Goal: Transaction & Acquisition: Obtain resource

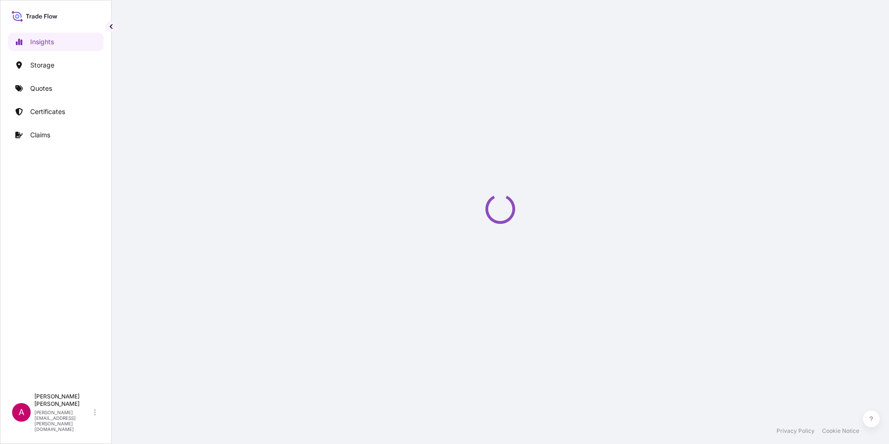
select select "2025"
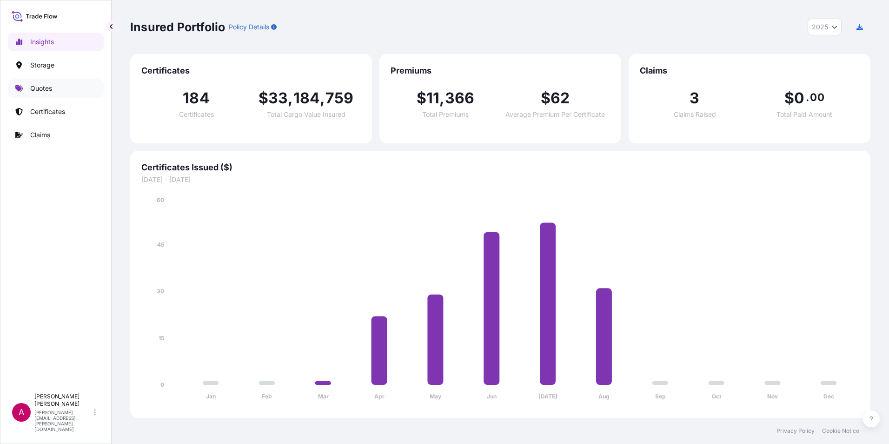
click at [46, 89] on p "Quotes" at bounding box center [41, 88] width 22 height 9
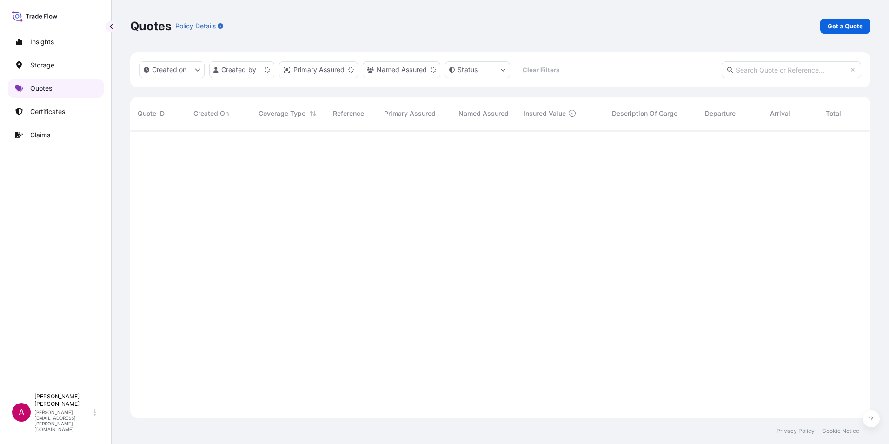
scroll to position [285, 733]
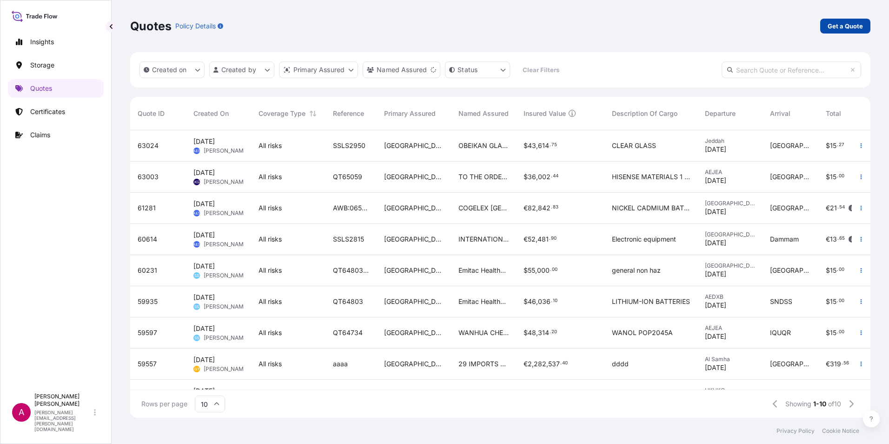
click at [829, 26] on p "Get a Quote" at bounding box center [845, 25] width 35 height 9
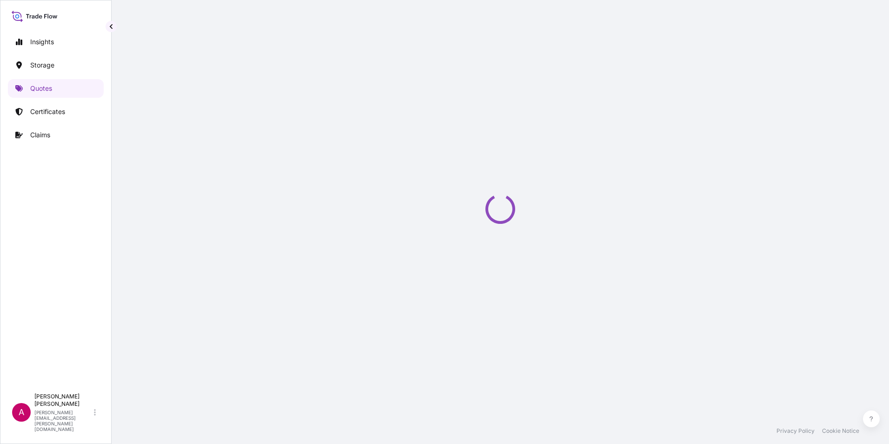
select select "Water"
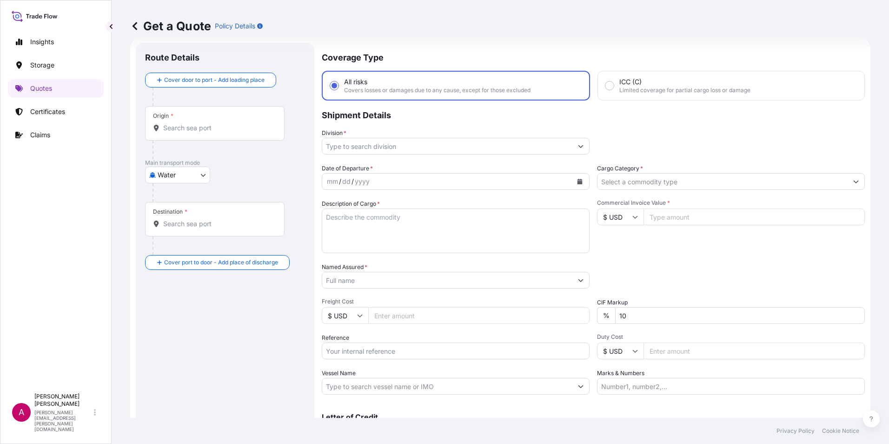
scroll to position [61, 0]
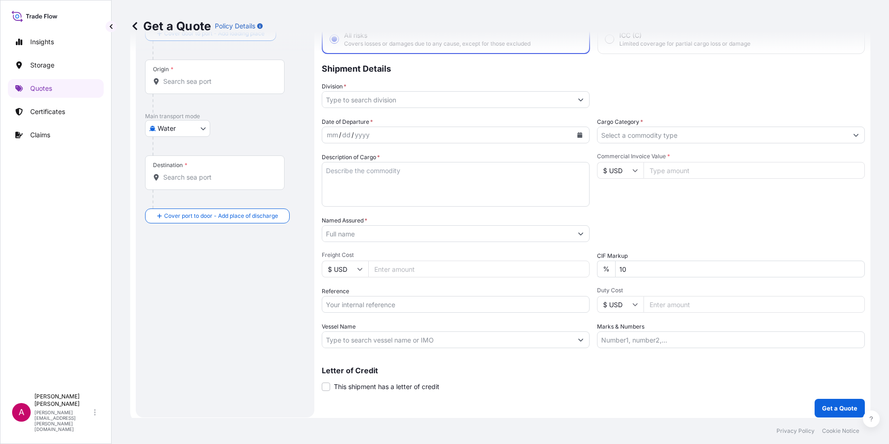
click at [332, 305] on input "Reference" at bounding box center [456, 304] width 268 height 17
paste input "QT65112"
type input "QT65112"
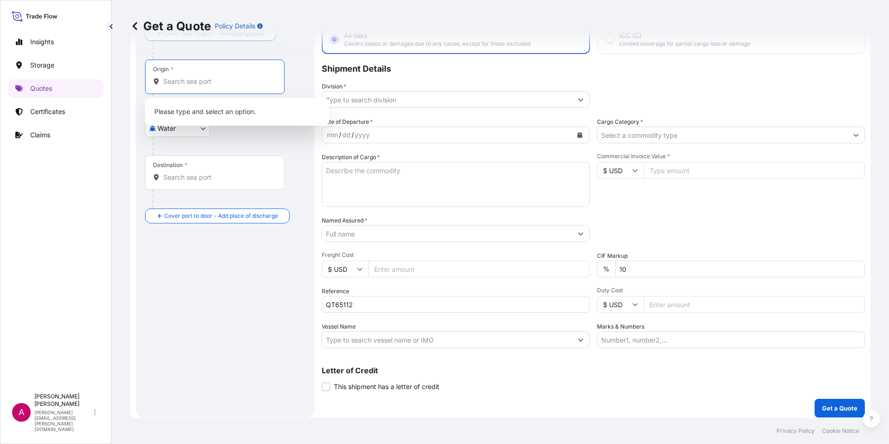
click at [192, 80] on input "Origin *" at bounding box center [218, 81] width 110 height 9
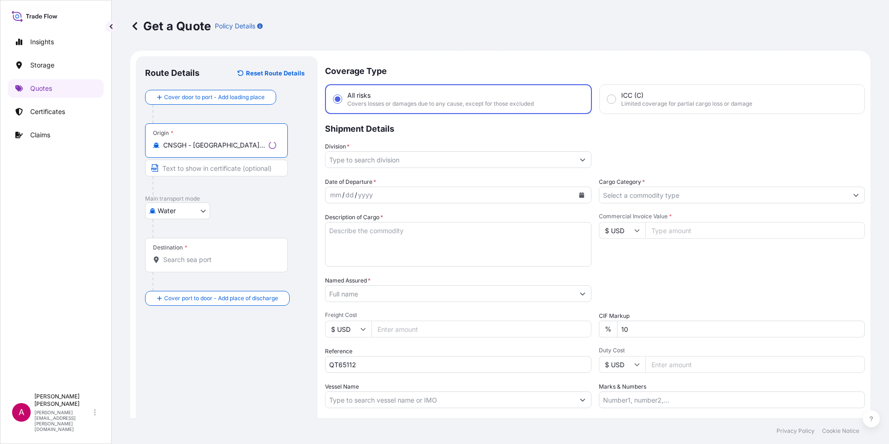
scroll to position [0, 0]
type input "CNSGH - [GEOGRAPHIC_DATA], [GEOGRAPHIC_DATA]"
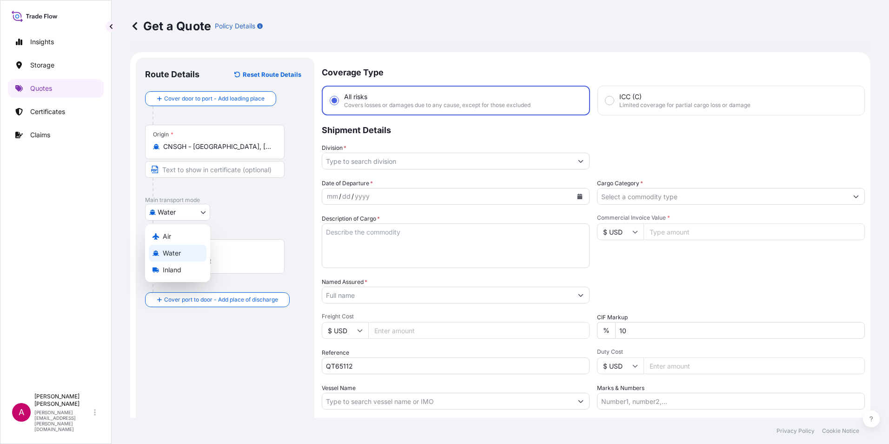
click at [178, 213] on body "5 options available. Insights Storage Quotes Certificates Claims A [PERSON_NAME…" at bounding box center [444, 222] width 889 height 444
click at [179, 258] on input "Destination *" at bounding box center [218, 260] width 110 height 9
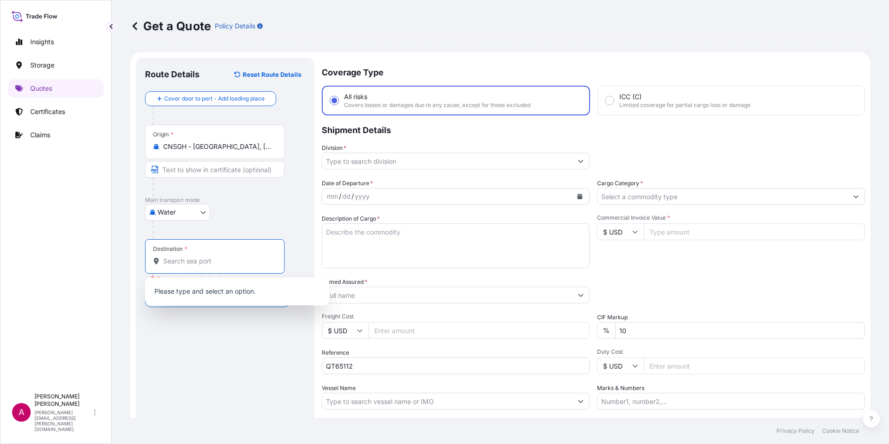
click at [165, 259] on input "Destination * Please select a destination" at bounding box center [218, 260] width 110 height 9
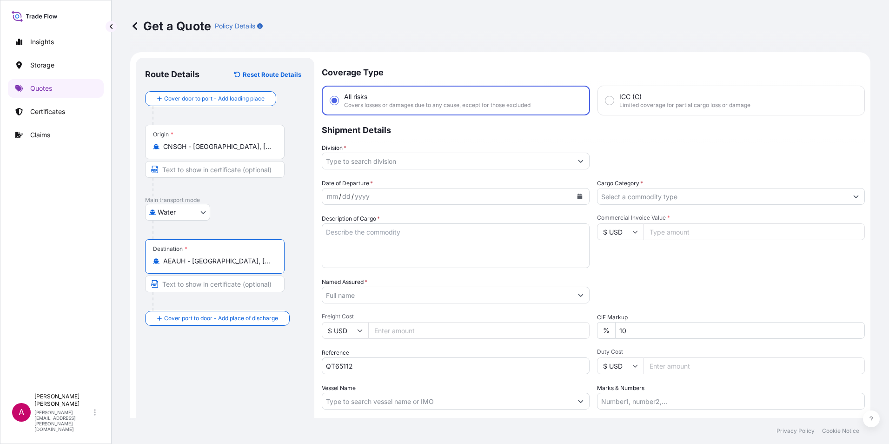
type input "AEAUH - [GEOGRAPHIC_DATA], [GEOGRAPHIC_DATA]"
click at [179, 287] on input "Text to appear on certificate" at bounding box center [214, 283] width 139 height 17
click at [177, 285] on input "Text to appear on certificate" at bounding box center [214, 283] width 139 height 17
type input "A"
click at [171, 279] on input "A" at bounding box center [214, 283] width 139 height 17
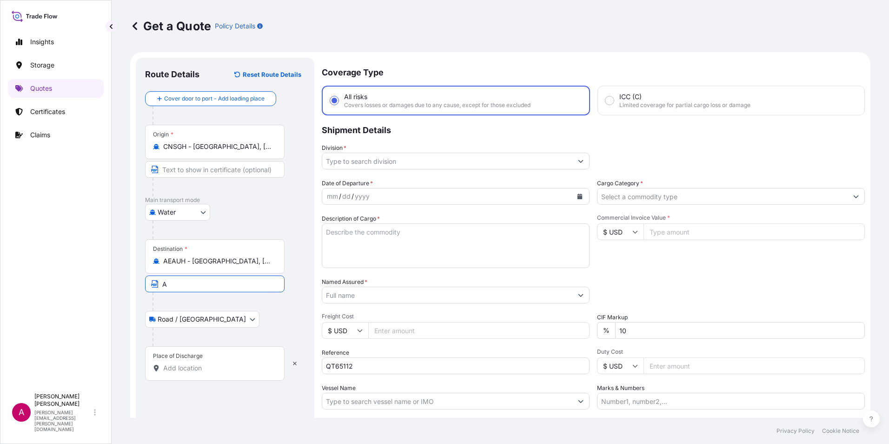
drag, startPoint x: 173, startPoint y: 284, endPoint x: 161, endPoint y: 283, distance: 12.1
click at [161, 283] on input "A" at bounding box center [214, 283] width 139 height 17
click at [165, 364] on input "Place of Discharge" at bounding box center [218, 367] width 110 height 9
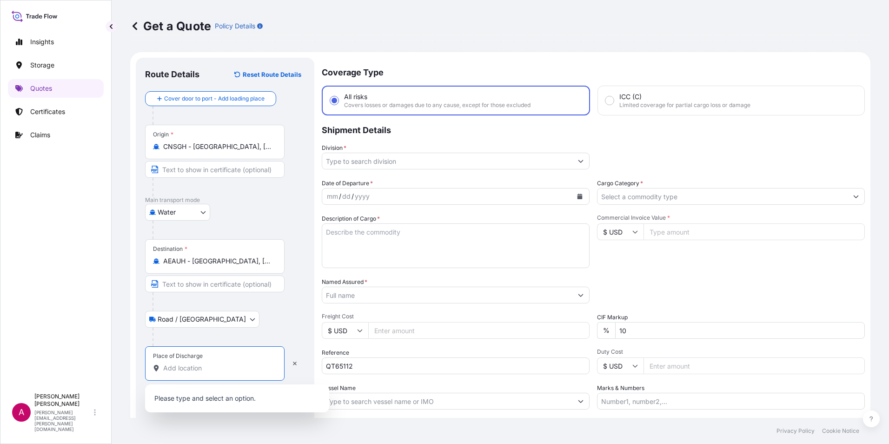
paste input "- [GEOGRAPHIC_DATA]"
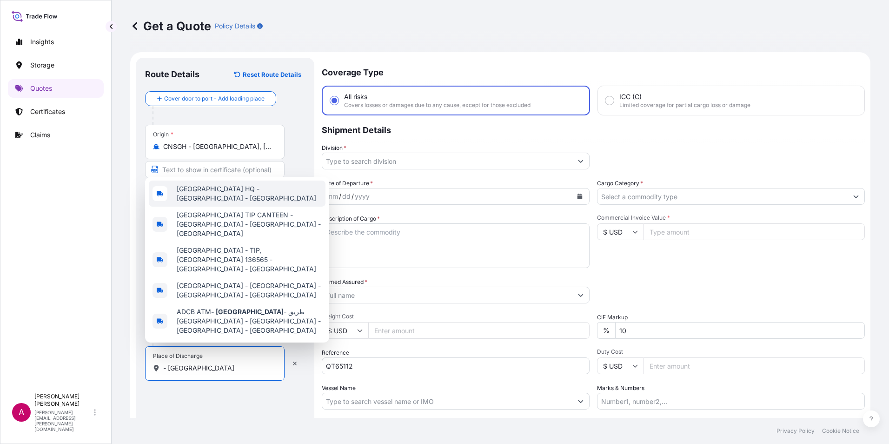
click at [226, 203] on span "[GEOGRAPHIC_DATA] HQ - [GEOGRAPHIC_DATA] - [GEOGRAPHIC_DATA]" at bounding box center [249, 193] width 145 height 19
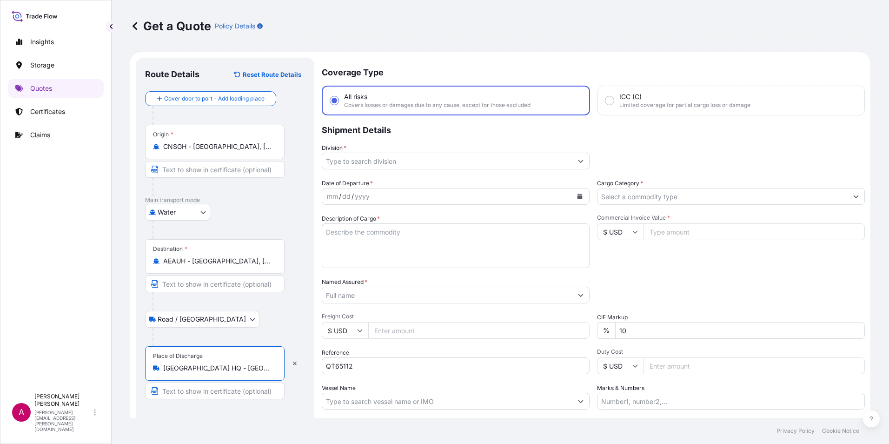
type input "[GEOGRAPHIC_DATA] HQ - [GEOGRAPHIC_DATA] - [GEOGRAPHIC_DATA]"
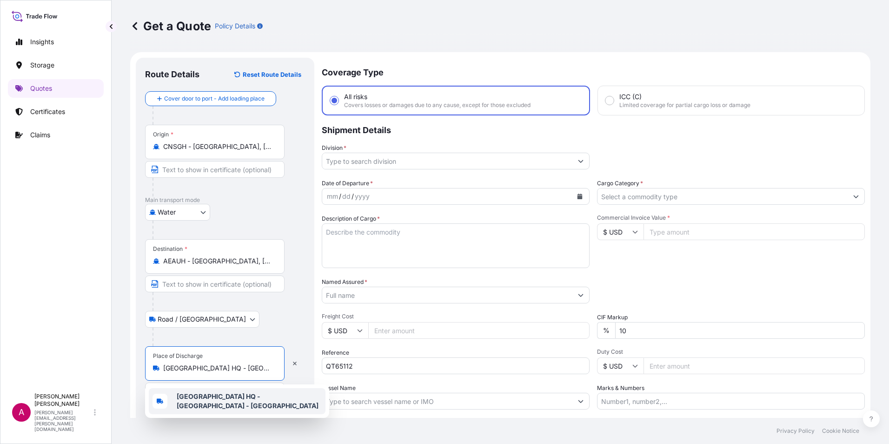
click at [345, 161] on input "Division *" at bounding box center [447, 161] width 250 height 17
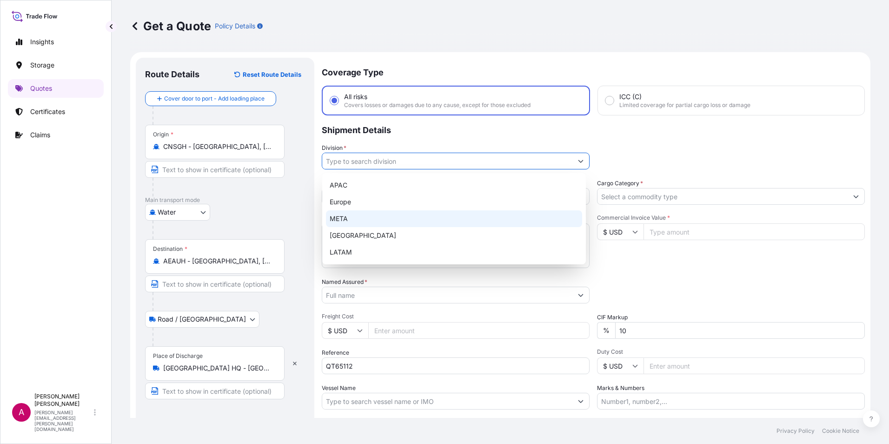
click at [348, 219] on div "META" at bounding box center [454, 218] width 256 height 17
type input "META"
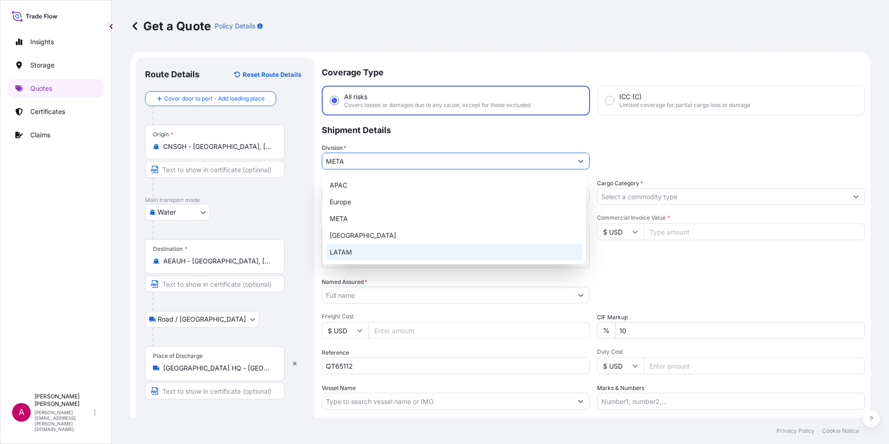
click at [516, 277] on div "Named Assured *" at bounding box center [456, 290] width 268 height 26
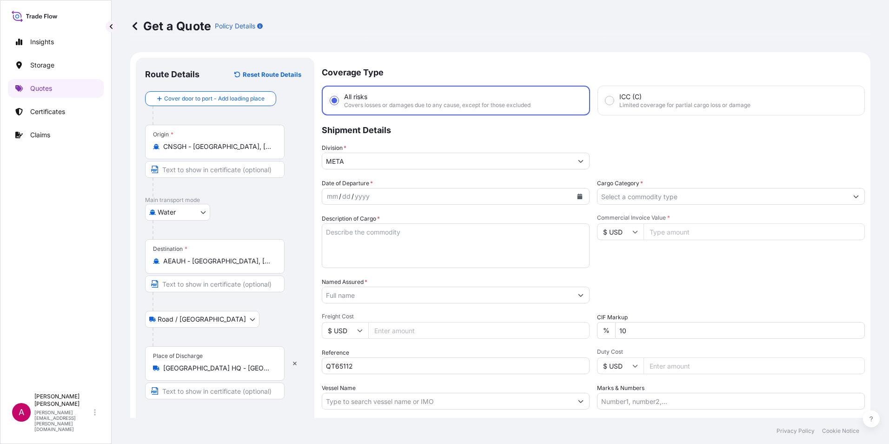
click at [350, 192] on div "dd" at bounding box center [346, 196] width 10 height 11
click at [578, 196] on icon "Calendar" at bounding box center [579, 196] width 5 height 6
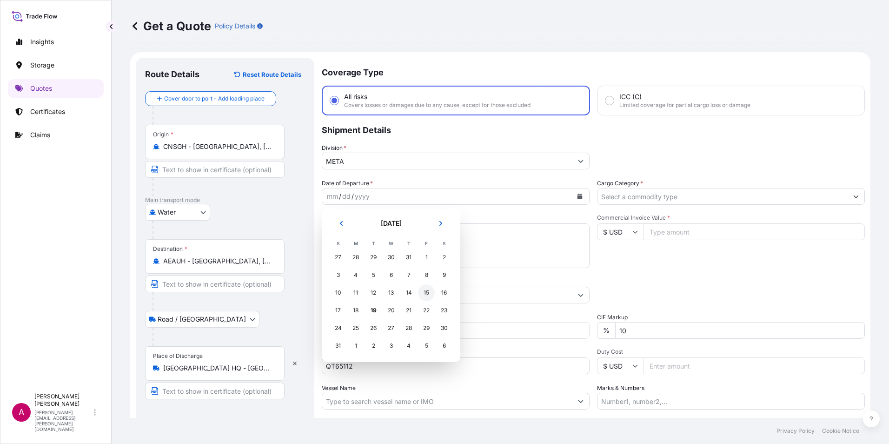
click at [426, 291] on div "15" at bounding box center [426, 292] width 17 height 17
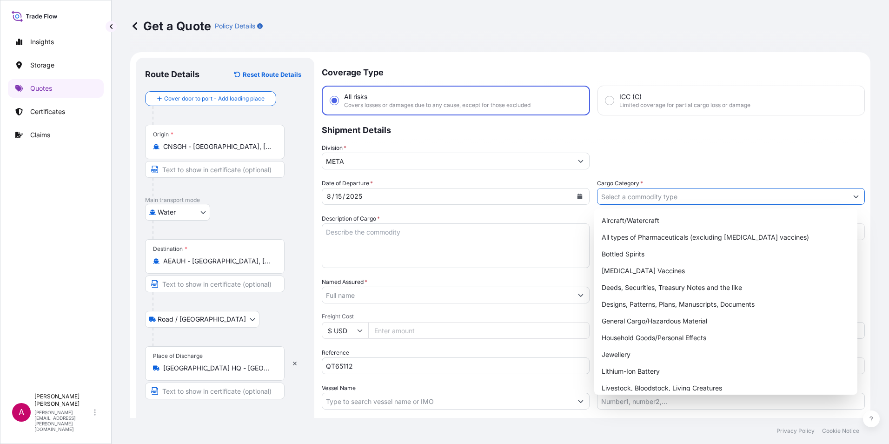
click at [619, 196] on input "Cargo Category *" at bounding box center [722, 196] width 250 height 17
click at [621, 320] on div "General Cargo/Hazardous Material" at bounding box center [726, 320] width 256 height 17
type input "General Cargo/Hazardous Material"
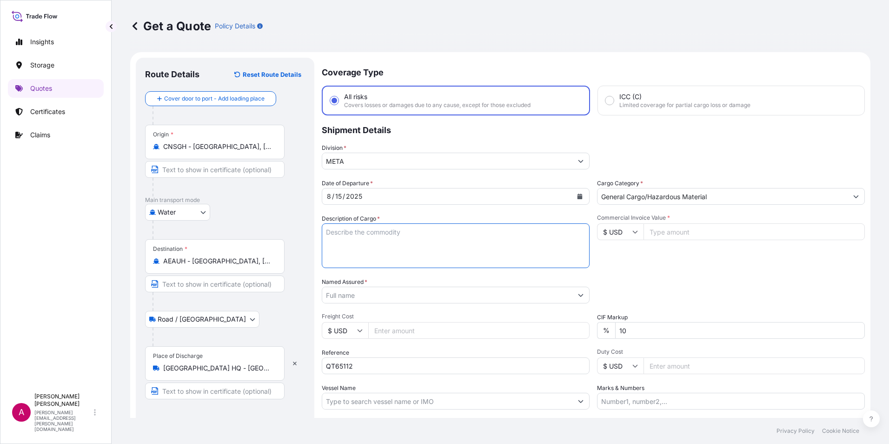
click at [335, 231] on textarea "Description of Cargo *" at bounding box center [456, 245] width 268 height 45
paste textarea "11 Package(s) of PV CLEANING ROBO"
click at [441, 231] on textarea "11 Package(s) of PV CLEANING ROBO" at bounding box center [456, 245] width 268 height 45
click at [334, 245] on textarea "11 Package(s) of PV CLEANING ROBOT" at bounding box center [456, 245] width 268 height 45
click at [450, 231] on textarea "11 Package(s) of PV CLEANING ROBOT" at bounding box center [456, 245] width 268 height 45
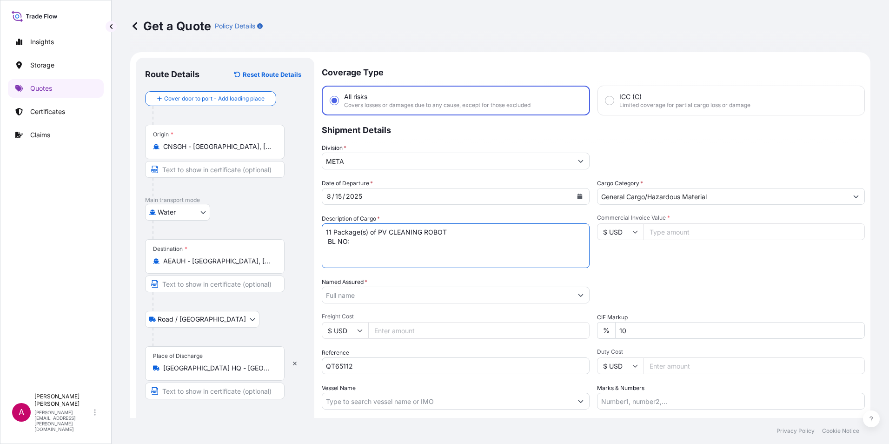
paste textarea "MEDUP7321656"
click at [331, 256] on textarea "11 Package(s) of PV CLEANING ROBOT BL NO: MEDUP7321656" at bounding box center [456, 245] width 268 height 45
click at [405, 242] on textarea "11 Package(s) of PV CLEANING ROBOT BL NO: MEDUP7321656" at bounding box center [456, 245] width 268 height 45
paste textarea "MSMU7467539"
click at [503, 240] on textarea "11 Package(s) of PV CLEANING ROBOT BL NO: MEDUP7321656/// CNTR NO: MSMU7467539" at bounding box center [456, 245] width 268 height 45
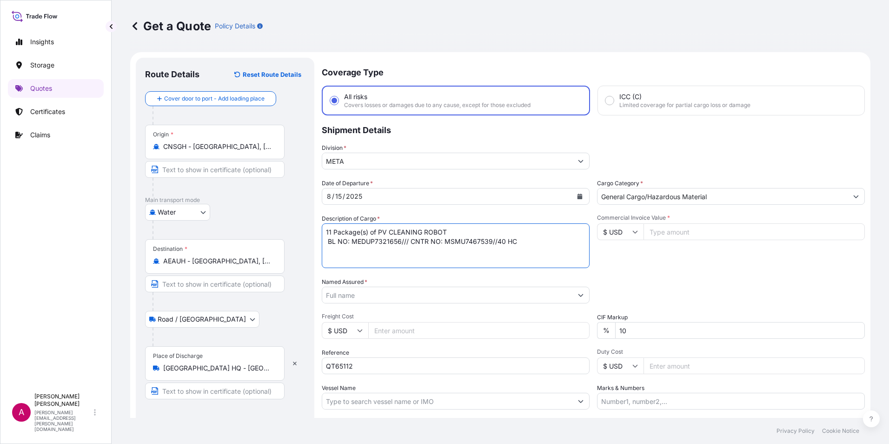
type textarea "11 Package(s) of PV CLEANING ROBOT BL NO: MEDUP7321656/// CNTR NO: MSMU7467539/…"
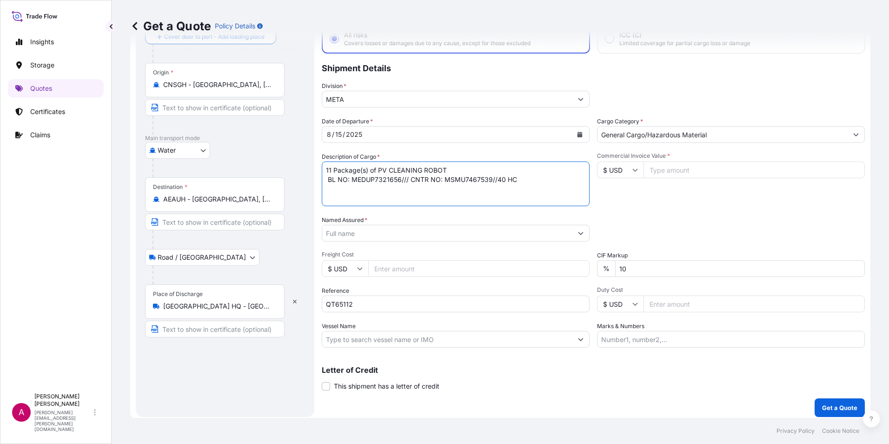
scroll to position [66, 0]
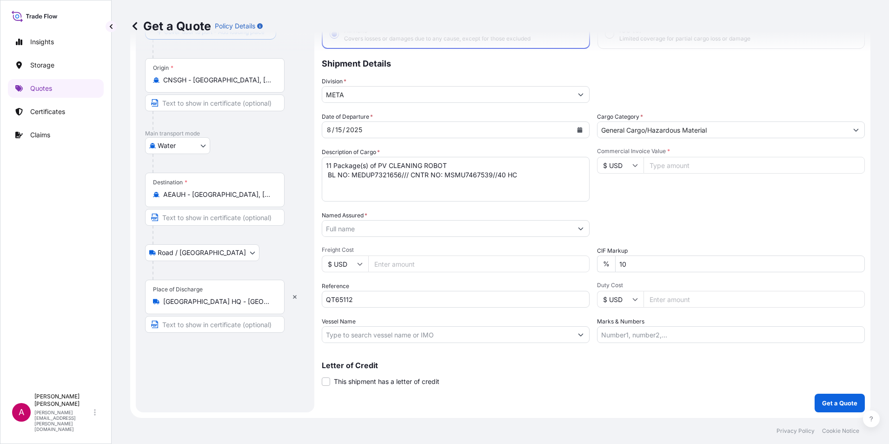
click at [658, 167] on input "Commercial Invoice Value *" at bounding box center [754, 165] width 221 height 17
type input "26092"
drag, startPoint x: 369, startPoint y: 214, endPoint x: 322, endPoint y: 214, distance: 46.5
click at [322, 214] on div "Named Assured *" at bounding box center [456, 224] width 268 height 26
copy label "Named Assured *"
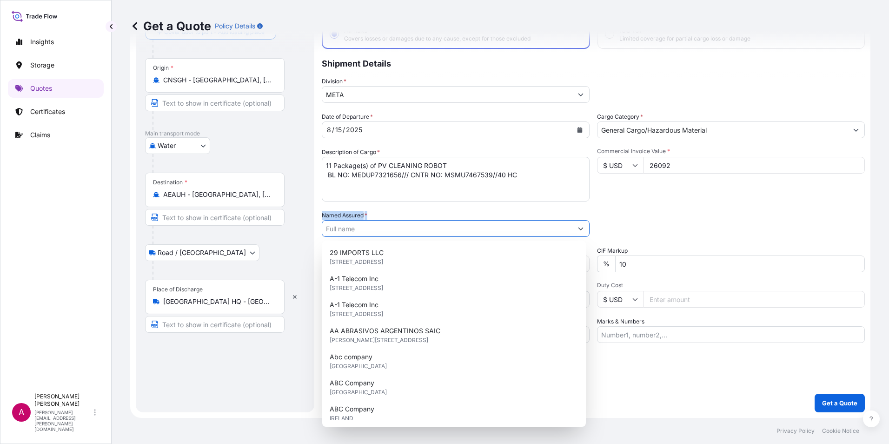
click at [338, 227] on input "Named Assured *" at bounding box center [447, 228] width 250 height 17
paste input "China Construction Eighth Engineering Division Corporati"
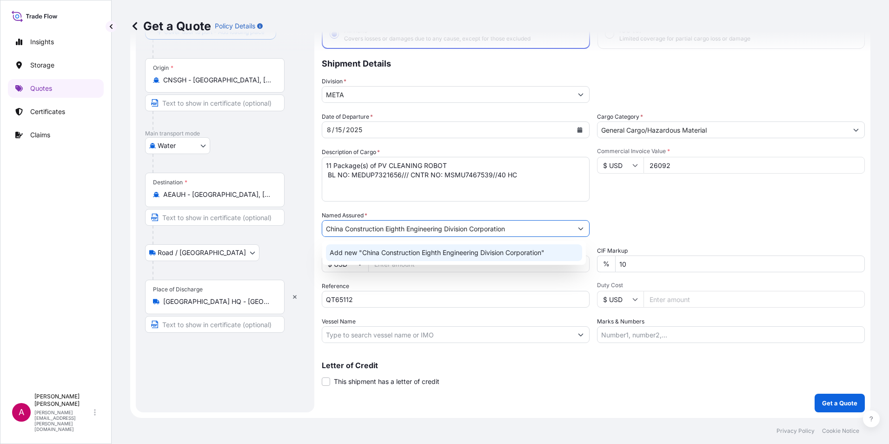
click at [507, 249] on span "Add new "China Construction Eighth Engineering Division Corporation"" at bounding box center [437, 252] width 215 height 9
click at [578, 228] on icon "Show suggestions" at bounding box center [581, 229] width 6 height 6
paste input "Branch, having its registered office at Office [STREET_ADDRESS], with P.0. Box:"
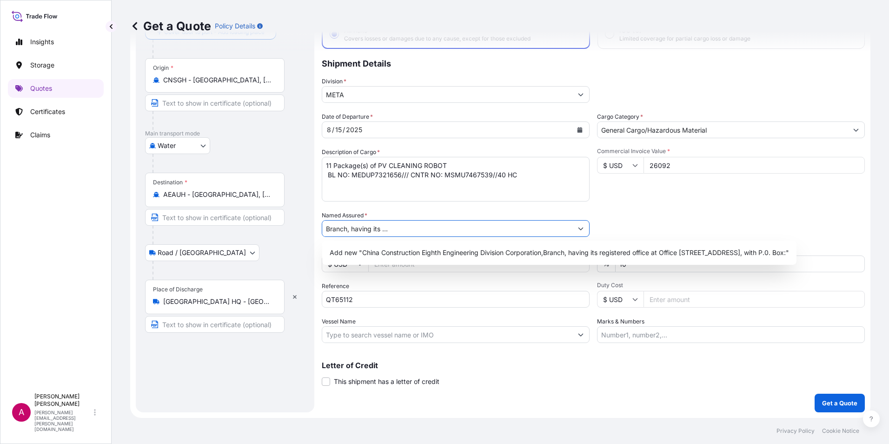
scroll to position [0, 0]
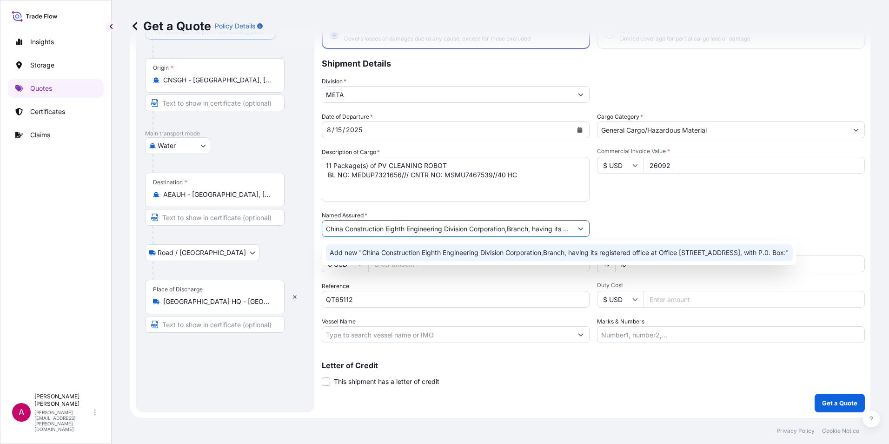
click at [534, 228] on input "China Construction Eighth Engineering Division Corporation,Branch, having its r…" at bounding box center [447, 228] width 250 height 17
drag, startPoint x: 538, startPoint y: 229, endPoint x: 571, endPoint y: 229, distance: 33.0
click at [571, 229] on div "China Construction Eighth Engineering Division Corporation,Branch, having its r…" at bounding box center [456, 228] width 268 height 17
click at [488, 226] on input "China Construction Eighth Engineering Division Corporation,Branch, having its r…" at bounding box center [447, 228] width 250 height 17
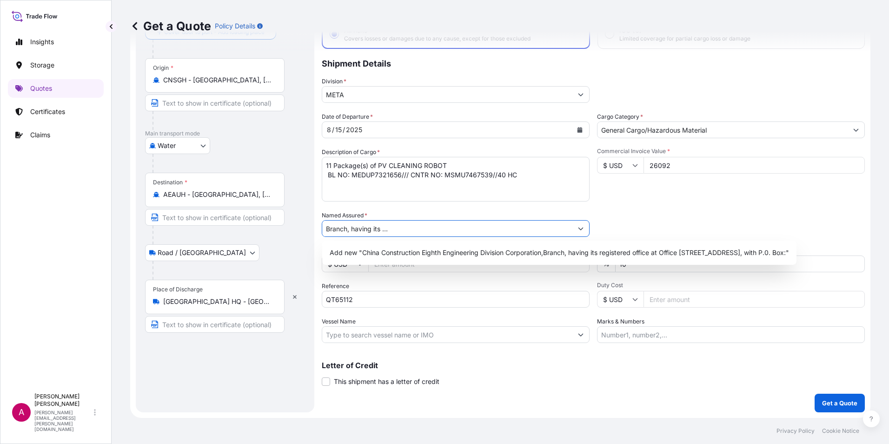
scroll to position [0, 195]
drag, startPoint x: 431, startPoint y: 227, endPoint x: 343, endPoint y: 232, distance: 88.5
click at [343, 232] on input "China Construction Eighth Engineering Division Corporation,Branch, having its r…" at bounding box center [447, 228] width 250 height 17
click at [536, 230] on input "China Construction Eighth Engineering Division Corporation,Branch, Office [STRE…" at bounding box center [447, 228] width 250 height 17
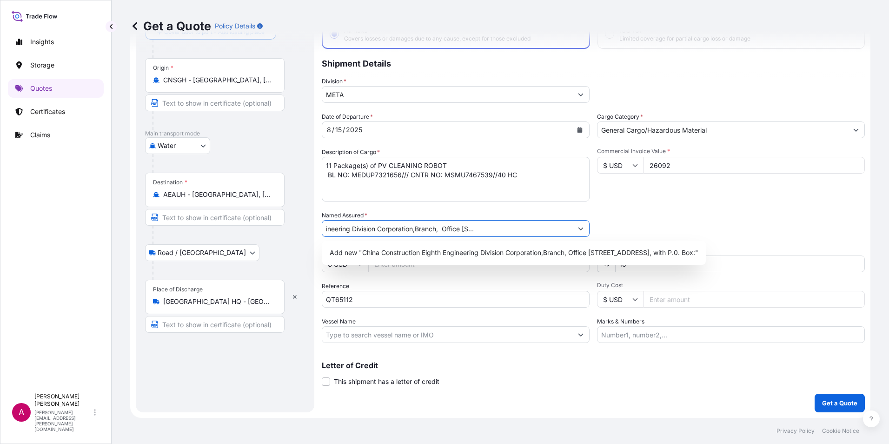
drag, startPoint x: 523, startPoint y: 228, endPoint x: 577, endPoint y: 231, distance: 53.6
click at [577, 231] on div "China Construction Eighth Engineering Division Corporation,Branch, Office [STRE…" at bounding box center [456, 228] width 268 height 17
type input "China Construction Eighth Engineering Division Corporation,Branch, Office [STRE…"
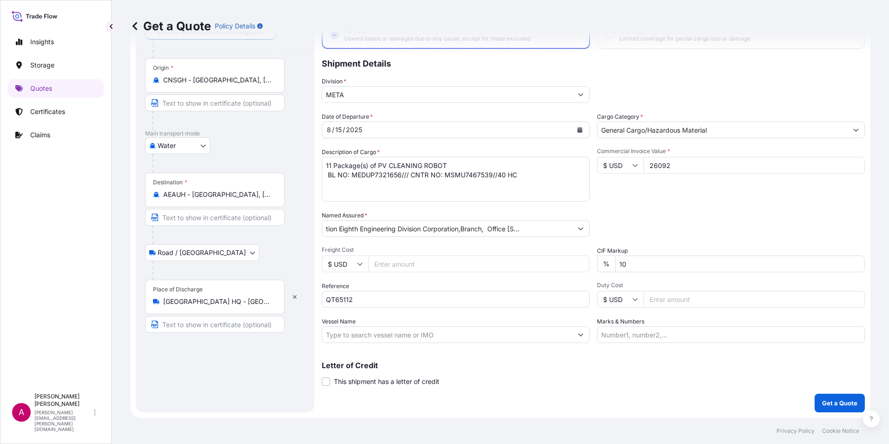
scroll to position [0, 0]
click at [670, 299] on input "Duty Cost" at bounding box center [754, 299] width 221 height 17
click at [375, 334] on input "Vessel Name" at bounding box center [447, 334] width 250 height 17
click at [344, 337] on input "Vessel Name" at bounding box center [447, 334] width 250 height 17
paste input "MSC [PERSON_NAME]"
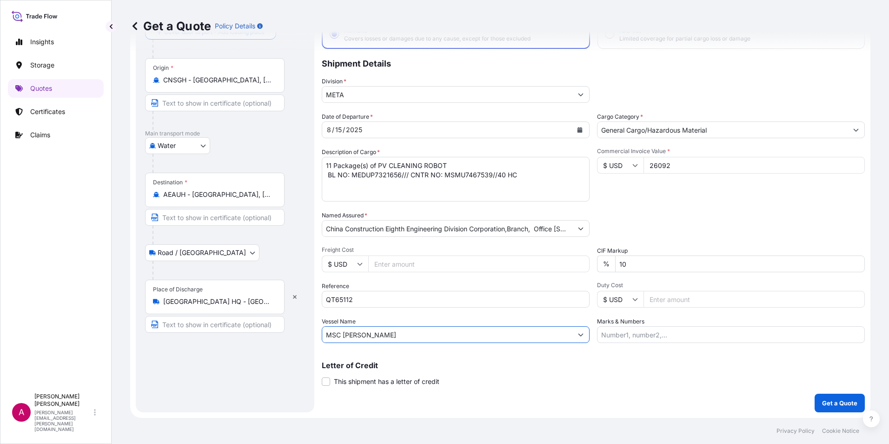
click at [389, 337] on input "MSC [PERSON_NAME]" at bounding box center [447, 334] width 250 height 17
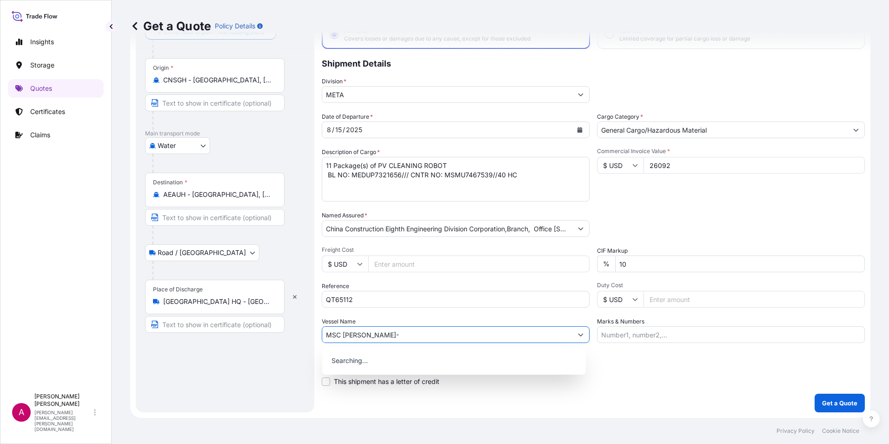
paste input "FK531A"
type input "MSC [PERSON_NAME]-FK531A"
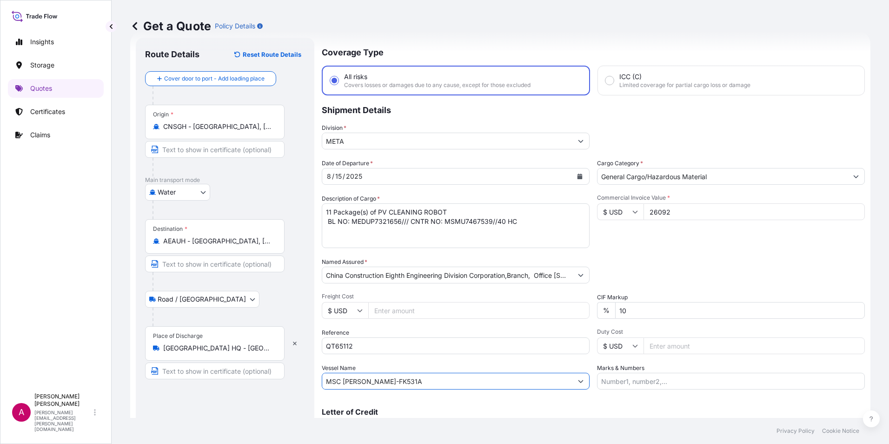
scroll to position [66, 0]
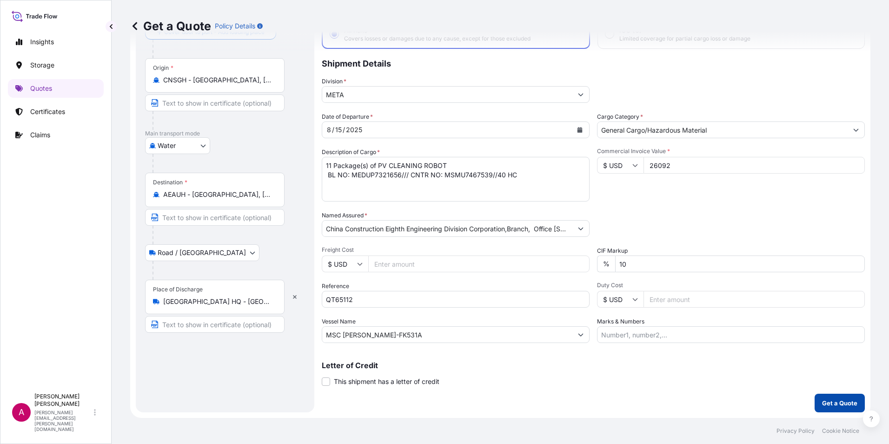
click at [822, 402] on p "Get a Quote" at bounding box center [839, 402] width 35 height 9
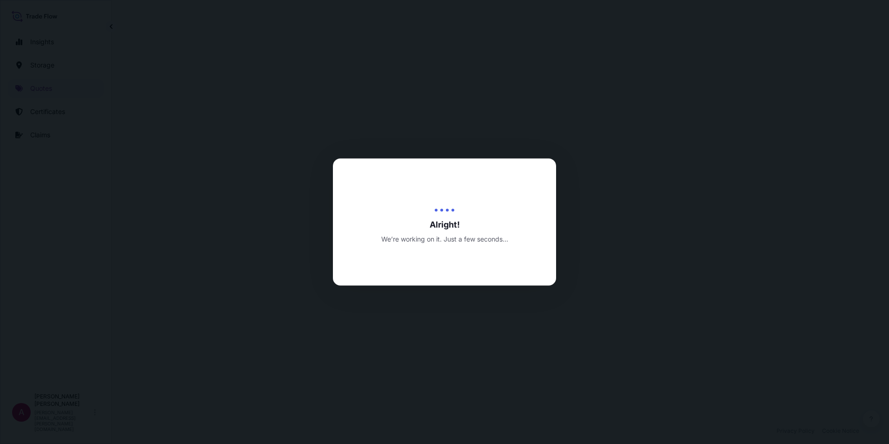
select select "Water"
select select "Road / [GEOGRAPHIC_DATA]"
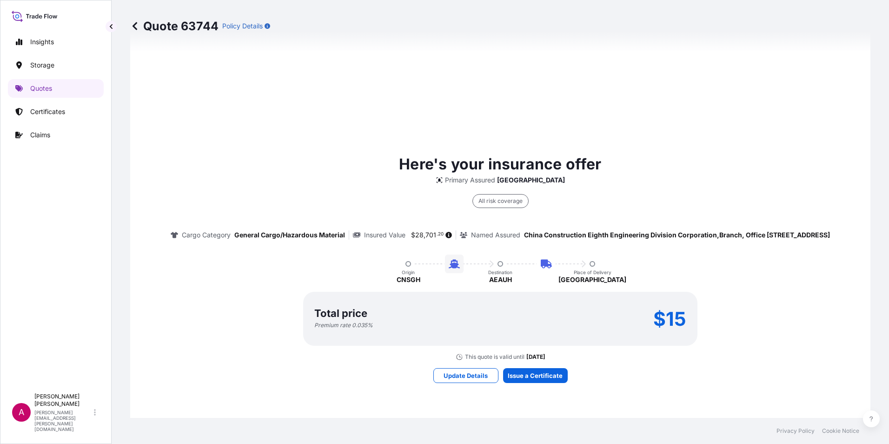
scroll to position [586, 0]
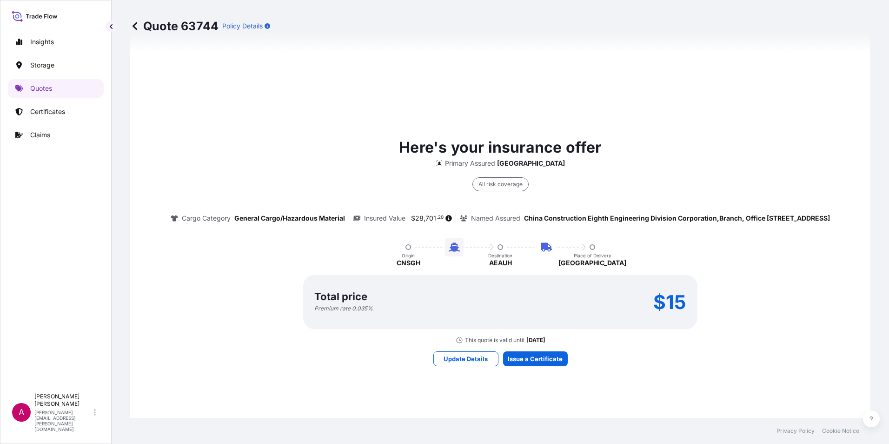
click at [405, 215] on p "Insured Value" at bounding box center [384, 217] width 41 height 9
click at [405, 218] on p "Insured Value" at bounding box center [384, 217] width 41 height 9
drag, startPoint x: 552, startPoint y: 218, endPoint x: 546, endPoint y: 215, distance: 6.5
click at [457, 215] on div "Insured Value $ 28 , 701 . 20" at bounding box center [405, 217] width 104 height 9
drag, startPoint x: 547, startPoint y: 216, endPoint x: 628, endPoint y: 216, distance: 81.4
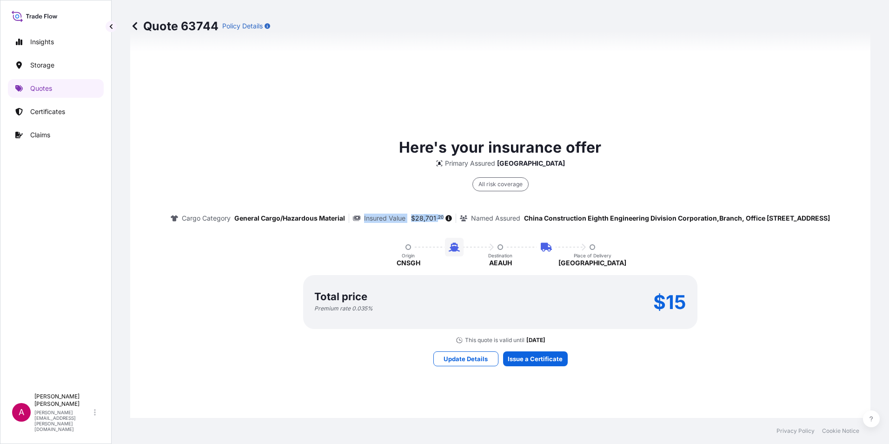
click at [457, 216] on div "Insured Value $ 28 , 701 . 20" at bounding box center [405, 217] width 104 height 9
copy div "Insured Value $ 28 , 701 . 20"
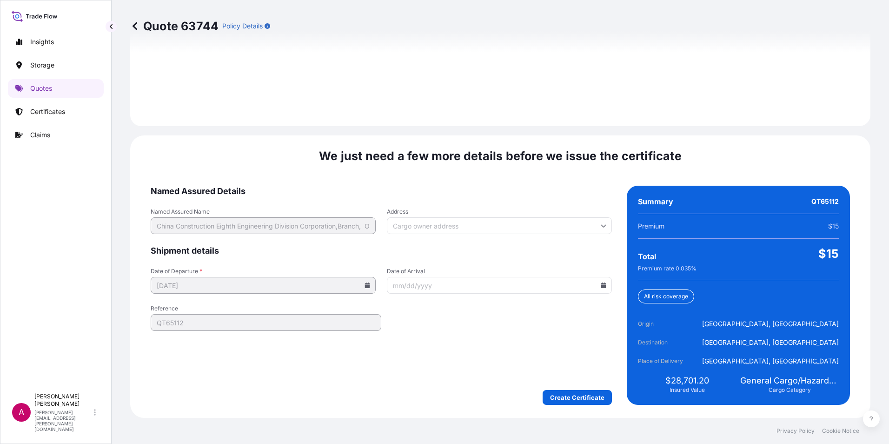
scroll to position [1360, 0]
click at [450, 283] on input "Date of Arrival" at bounding box center [499, 285] width 225 height 17
click at [601, 286] on icon at bounding box center [603, 285] width 5 height 6
click at [560, 127] on icon at bounding box center [559, 129] width 4 height 6
click at [500, 168] on button "4" at bounding box center [496, 166] width 15 height 15
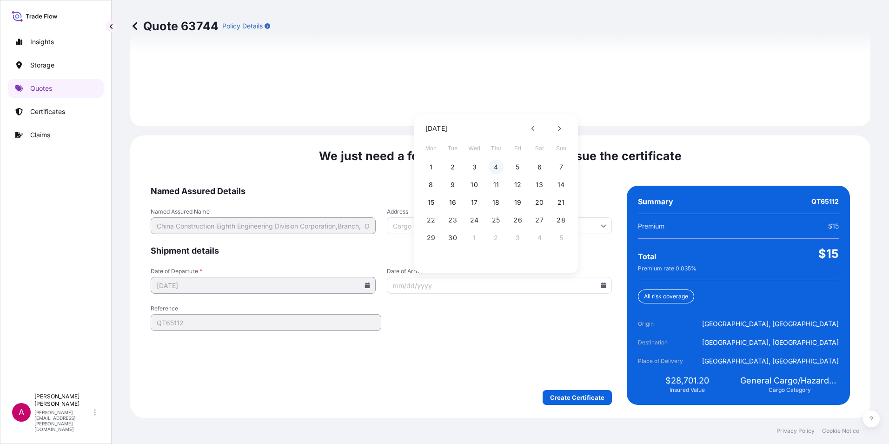
type input "[DATE]"
click at [601, 285] on icon at bounding box center [603, 285] width 5 height 6
click at [418, 289] on input "[DATE]" at bounding box center [499, 285] width 225 height 17
drag, startPoint x: 443, startPoint y: 287, endPoint x: 388, endPoint y: 285, distance: 54.4
click at [388, 285] on input "[DATE]" at bounding box center [499, 285] width 225 height 17
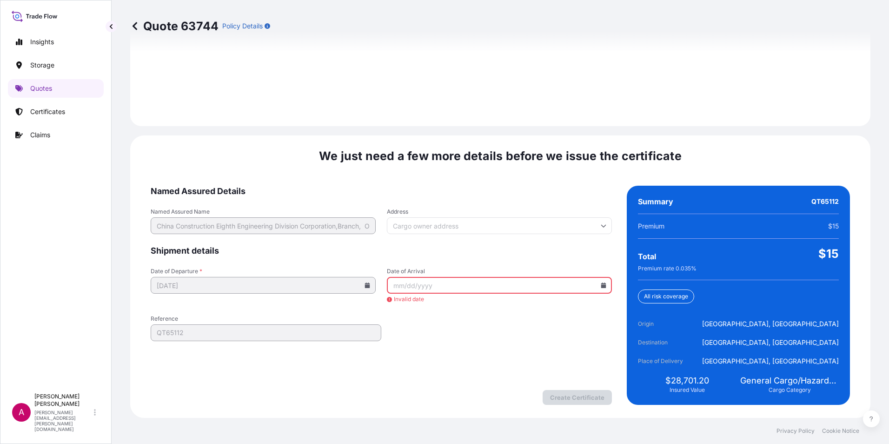
click at [438, 325] on form "Named Assured Details Named Assured Name China Construction Eighth Engineering …" at bounding box center [381, 295] width 461 height 219
click at [510, 285] on input "Date of Arrival" at bounding box center [499, 285] width 225 height 17
click at [504, 368] on form "Named Assured Details Named Assured Name China Construction Eighth Engineering …" at bounding box center [381, 295] width 461 height 219
click at [424, 281] on input "Date of Arrival" at bounding box center [499, 285] width 225 height 17
click at [601, 287] on icon at bounding box center [603, 285] width 5 height 6
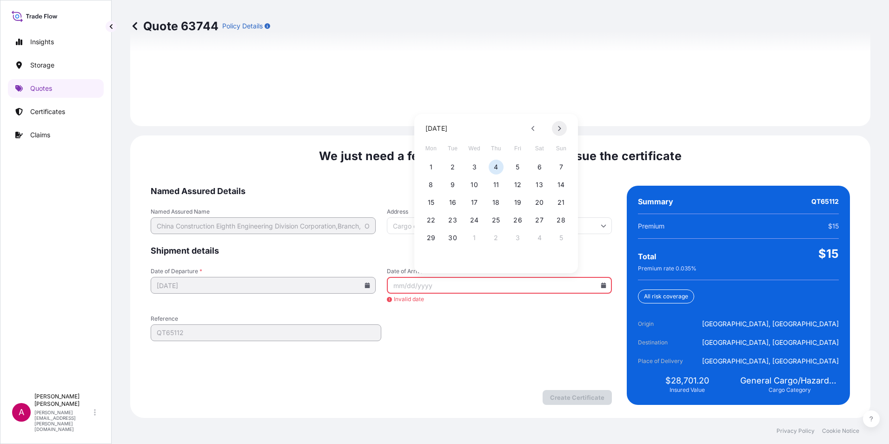
click at [560, 129] on icon at bounding box center [559, 128] width 3 height 5
click at [471, 365] on form "Named Assured Details Named Assured Name China Construction Eighth Engineering …" at bounding box center [381, 295] width 461 height 219
click at [409, 283] on input "Date of Arrival" at bounding box center [499, 285] width 225 height 17
click at [601, 284] on icon at bounding box center [604, 285] width 6 height 6
click at [563, 128] on button at bounding box center [559, 128] width 15 height 15
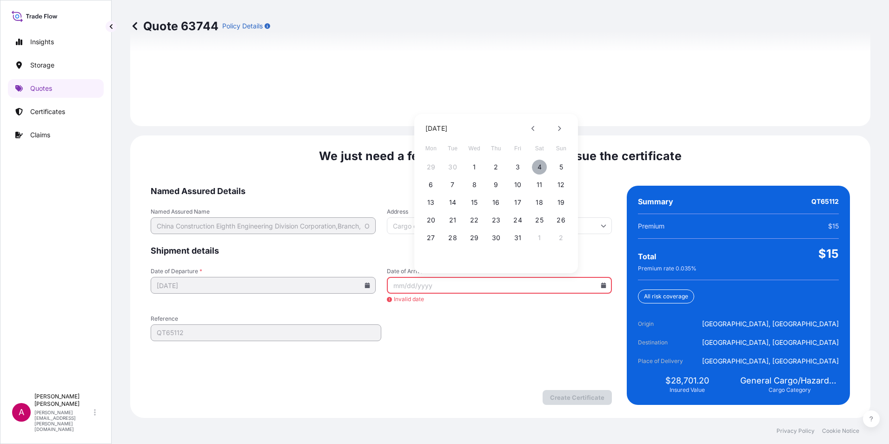
click at [539, 170] on button "4" at bounding box center [539, 166] width 15 height 15
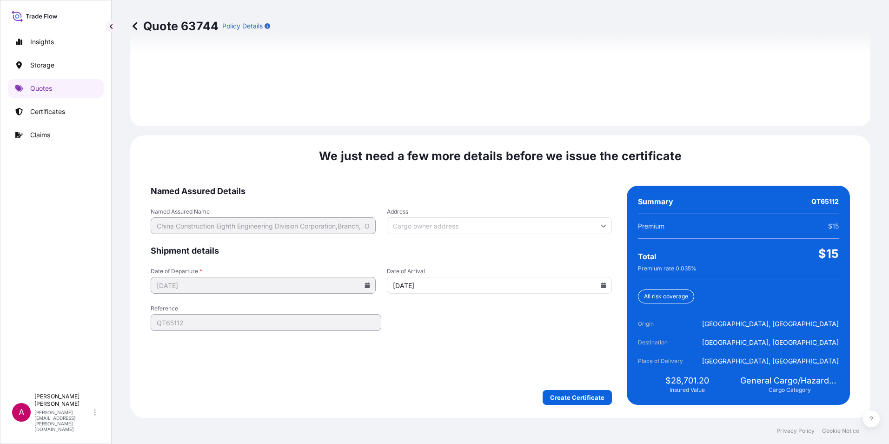
click at [601, 287] on icon at bounding box center [603, 285] width 5 height 6
click at [532, 128] on icon at bounding box center [532, 128] width 3 height 5
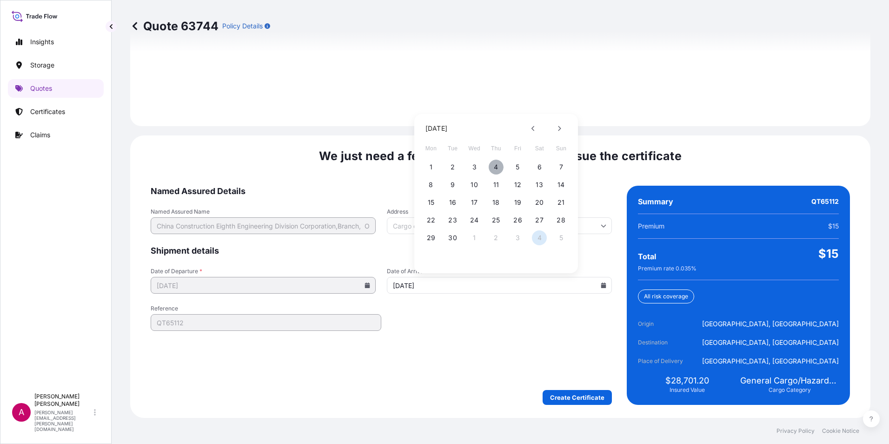
click at [499, 168] on button "4" at bounding box center [496, 166] width 15 height 15
type input "[DATE]"
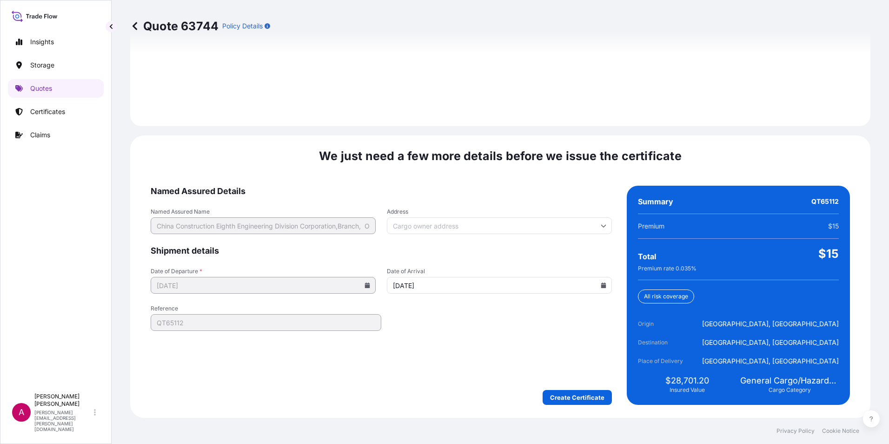
click at [401, 411] on div "We just need a few more details before we issue the certificate Named Assured D…" at bounding box center [500, 276] width 740 height 282
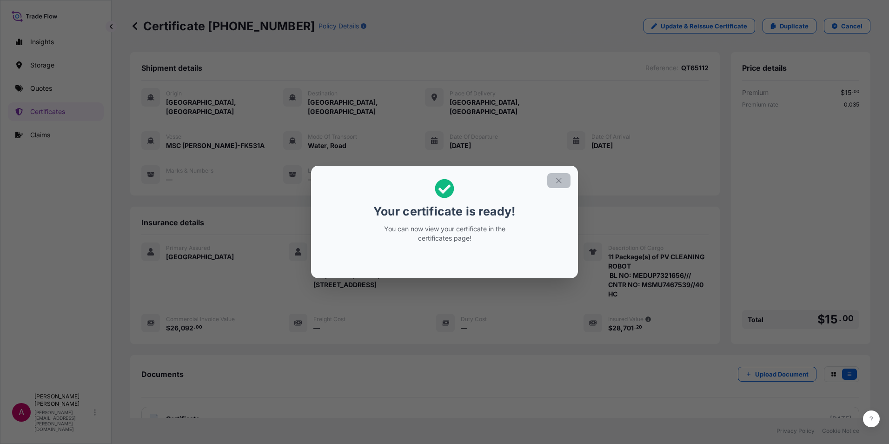
click at [558, 179] on icon "button" at bounding box center [559, 180] width 8 height 8
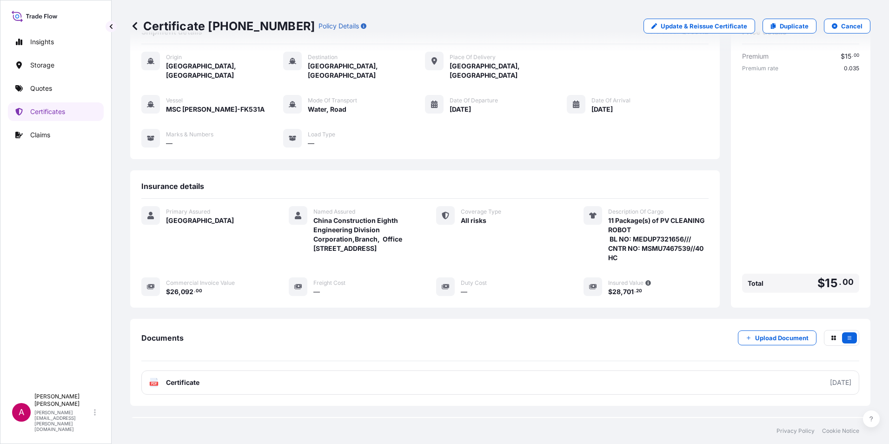
scroll to position [73, 0]
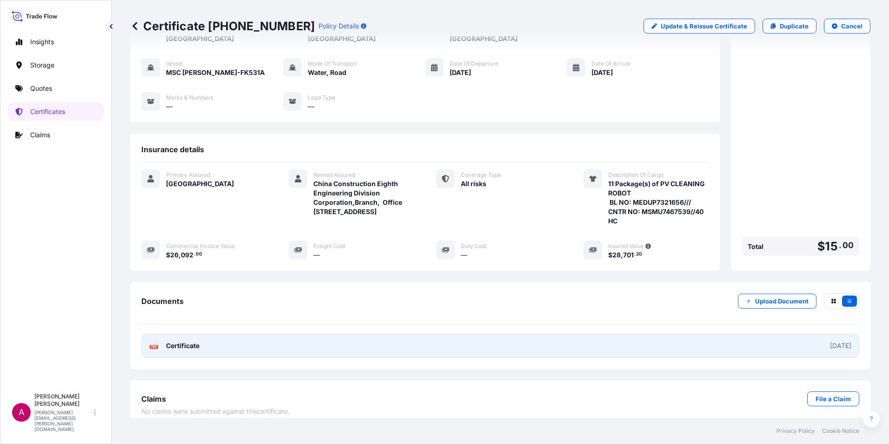
click at [171, 341] on span "Certificate" at bounding box center [182, 345] width 33 height 9
click at [188, 341] on span "Certificate" at bounding box center [182, 345] width 33 height 9
